Goal: Information Seeking & Learning: Check status

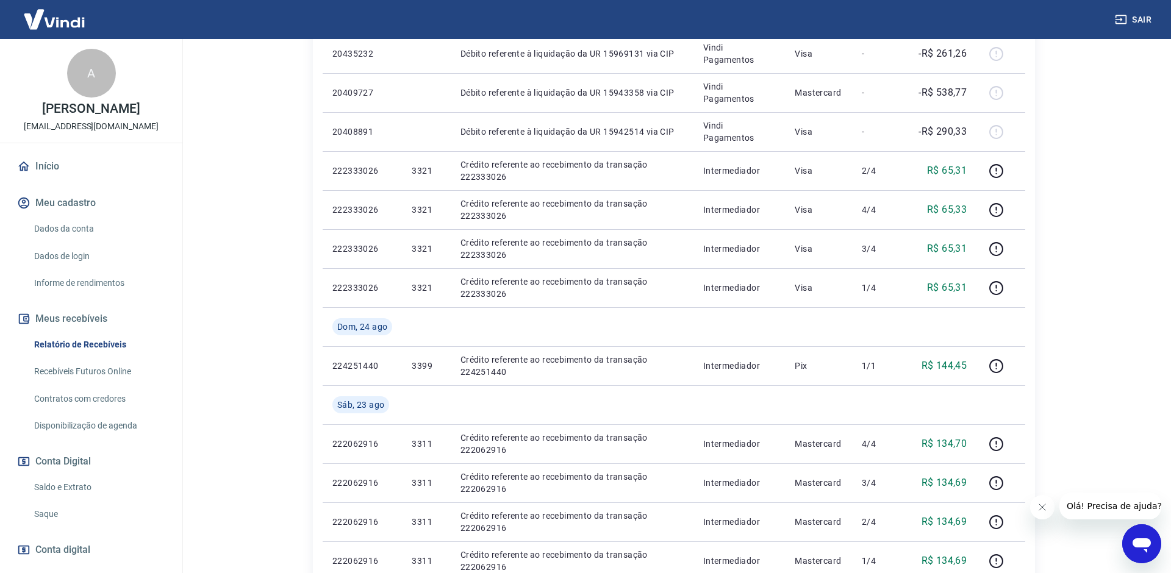
scroll to position [63, 0]
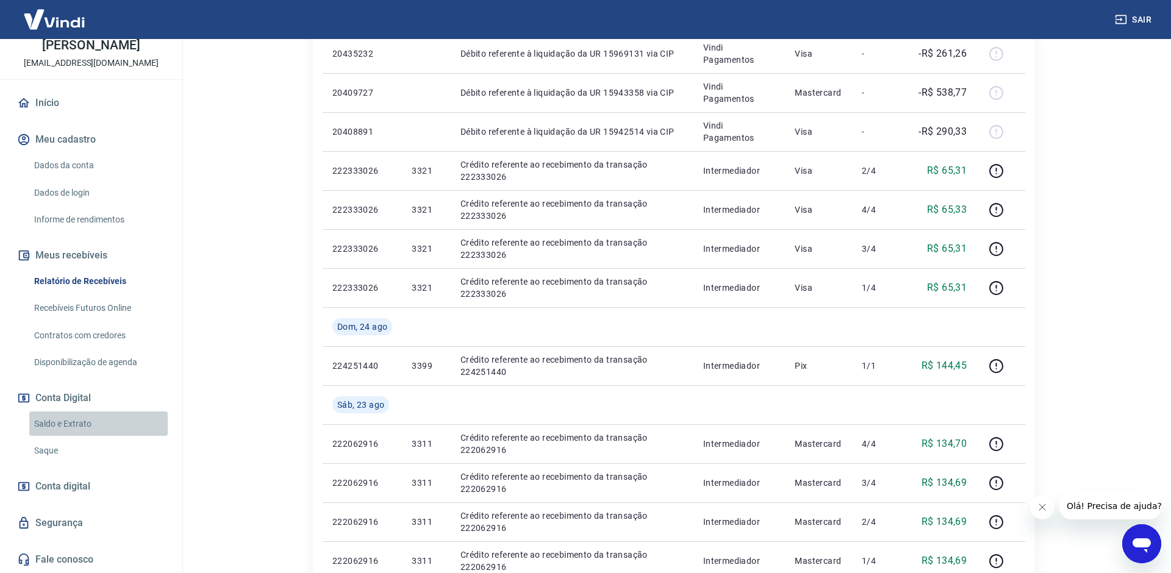
click at [62, 415] on link "Saldo e Extrato" at bounding box center [98, 424] width 138 height 25
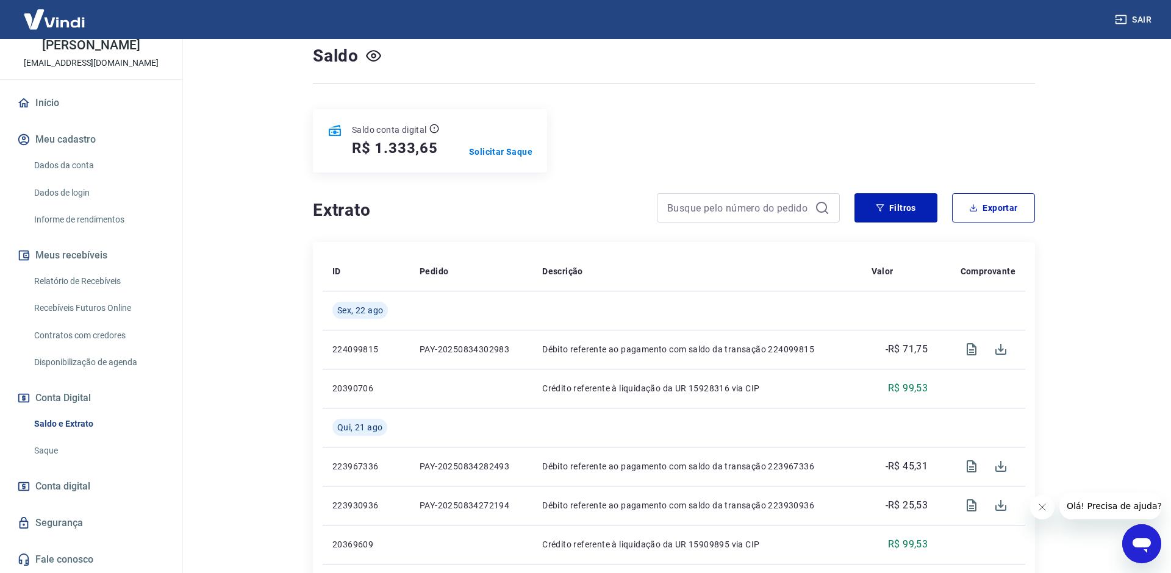
scroll to position [91, 0]
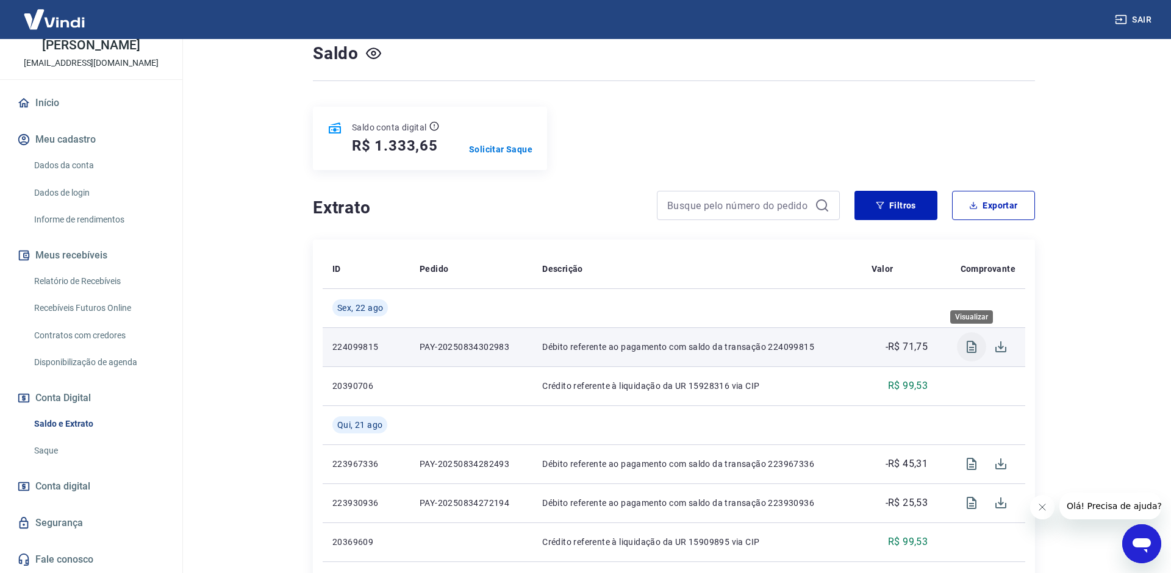
click at [969, 349] on icon "Visualizar" at bounding box center [971, 347] width 15 height 15
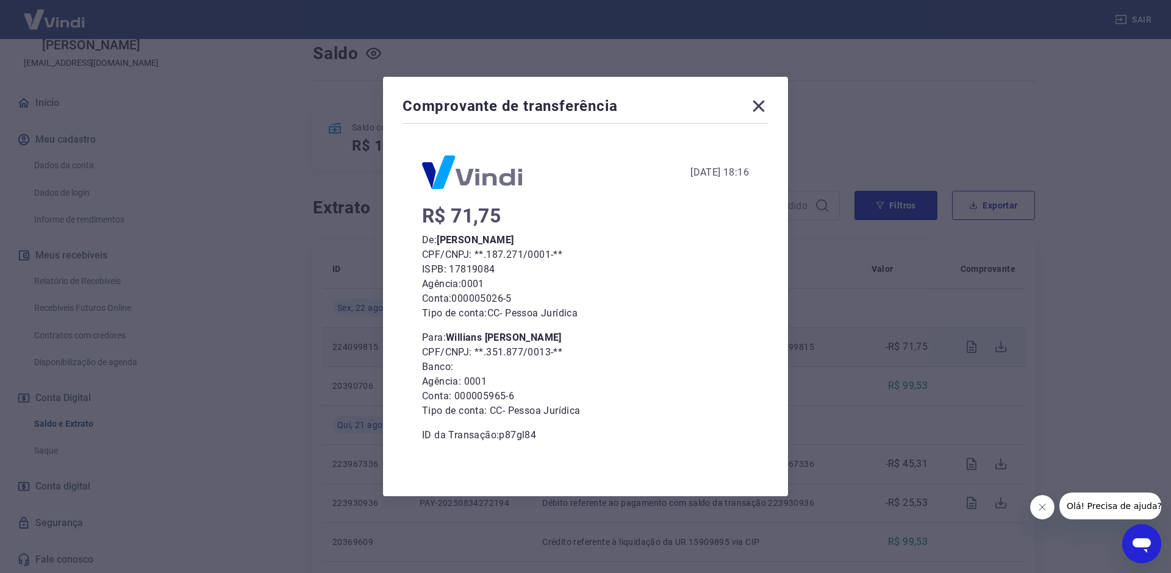
click at [757, 107] on icon at bounding box center [759, 107] width 12 height 12
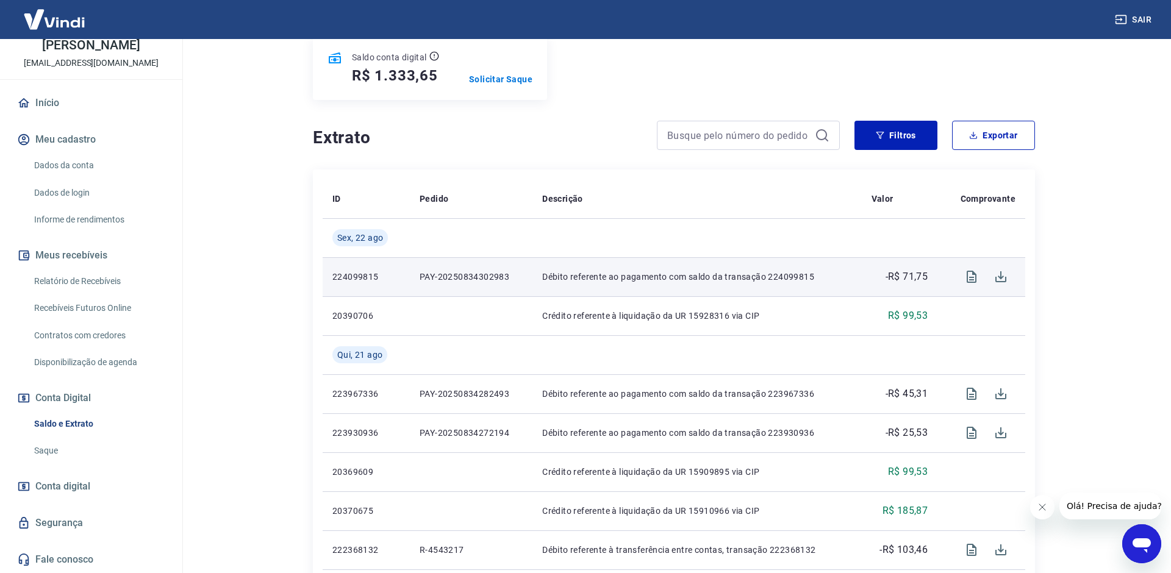
scroll to position [166, 0]
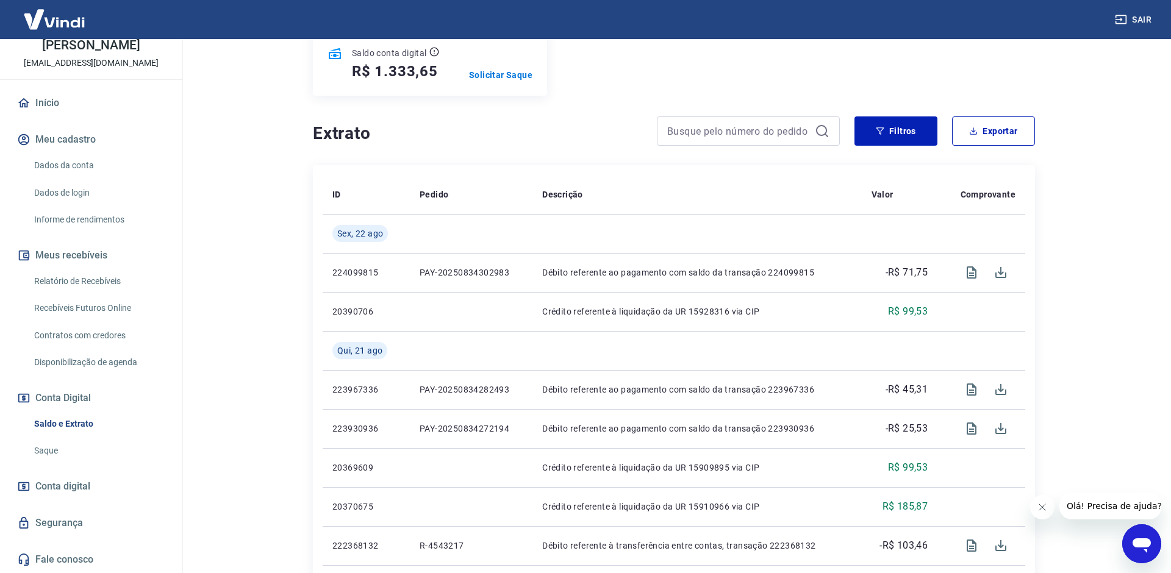
click at [113, 279] on link "Relatório de Recebíveis" at bounding box center [98, 281] width 138 height 25
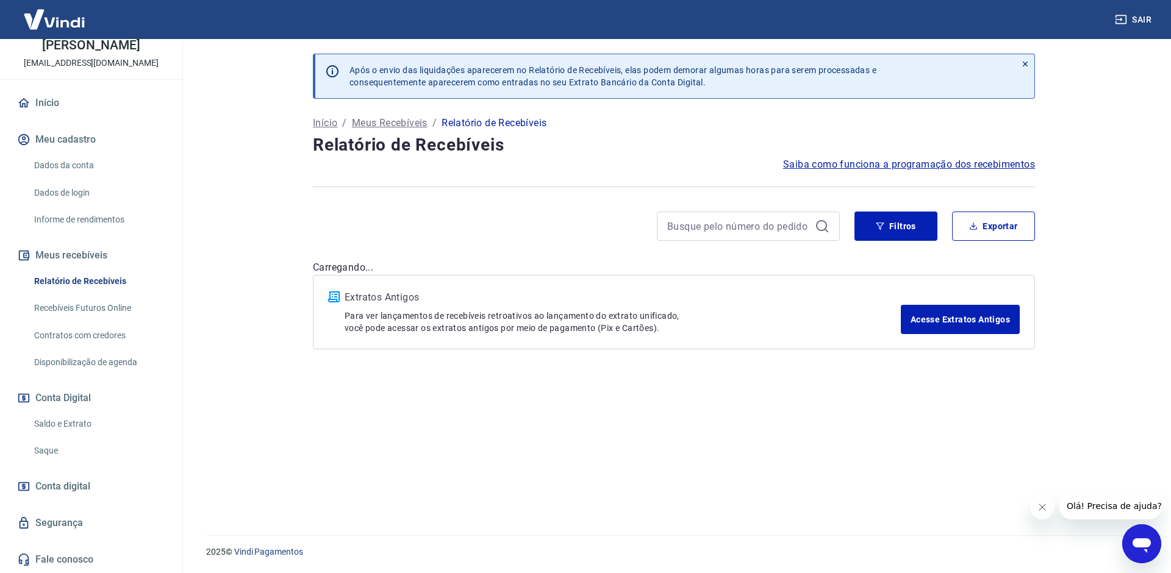
click at [111, 333] on link "Contratos com credores" at bounding box center [98, 335] width 138 height 25
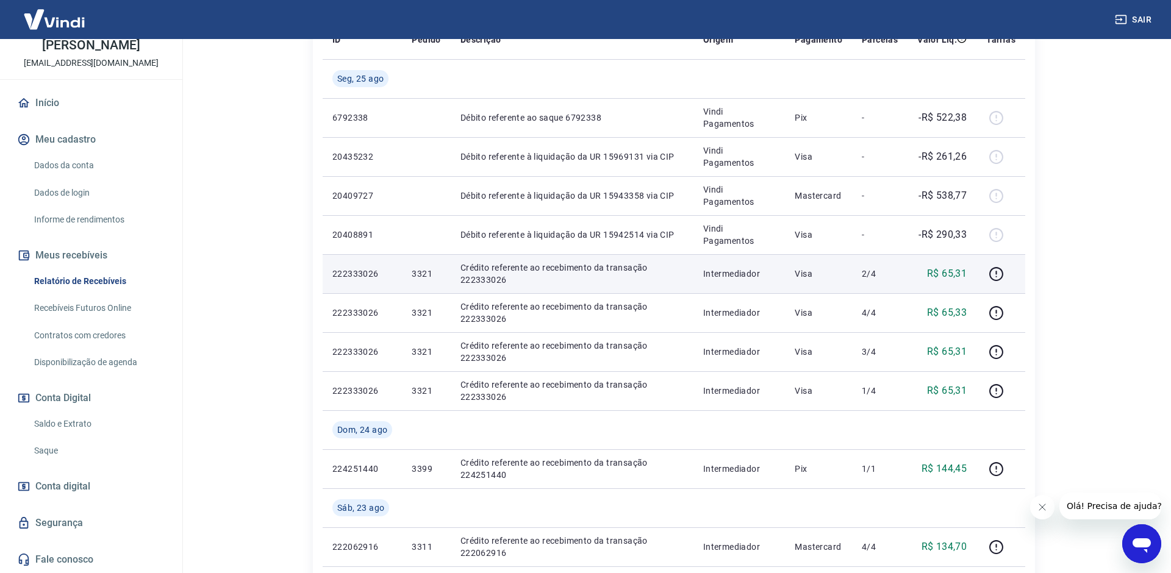
scroll to position [253, 0]
